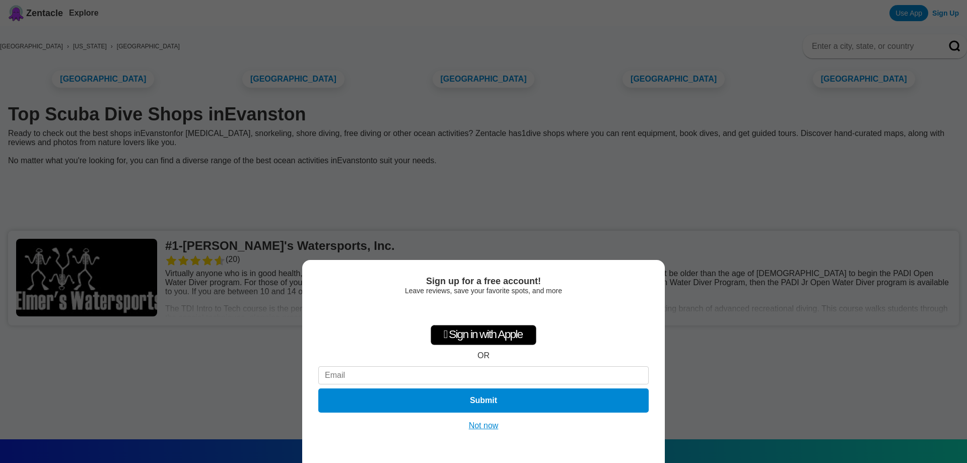
click at [294, 218] on div "Sign up for a free account! Leave reviews, save your favorite spots, and more …" at bounding box center [483, 231] width 967 height 463
click at [481, 424] on button "Not now" at bounding box center [484, 426] width 36 height 10
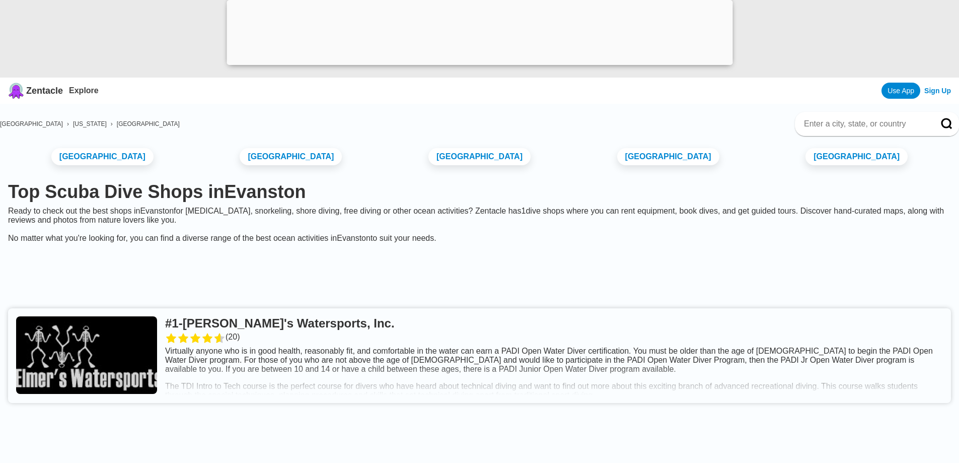
click at [273, 346] on link at bounding box center [479, 355] width 943 height 95
click at [104, 370] on link at bounding box center [479, 355] width 943 height 95
click at [283, 346] on link at bounding box center [479, 355] width 943 height 95
